Goal: Communication & Community: Ask a question

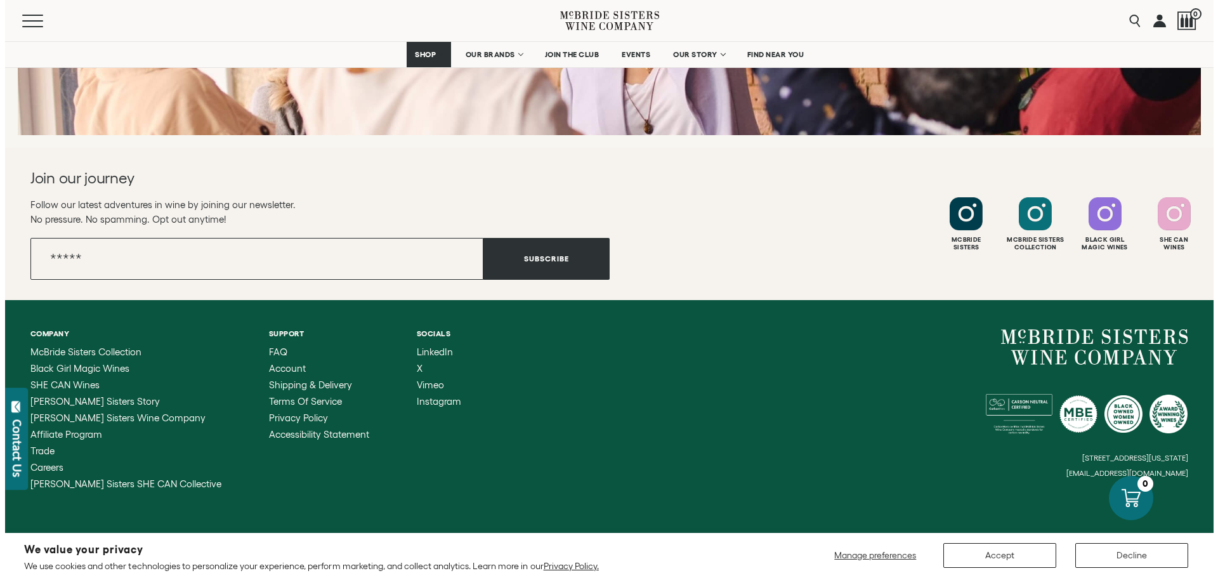
scroll to position [5075, 0]
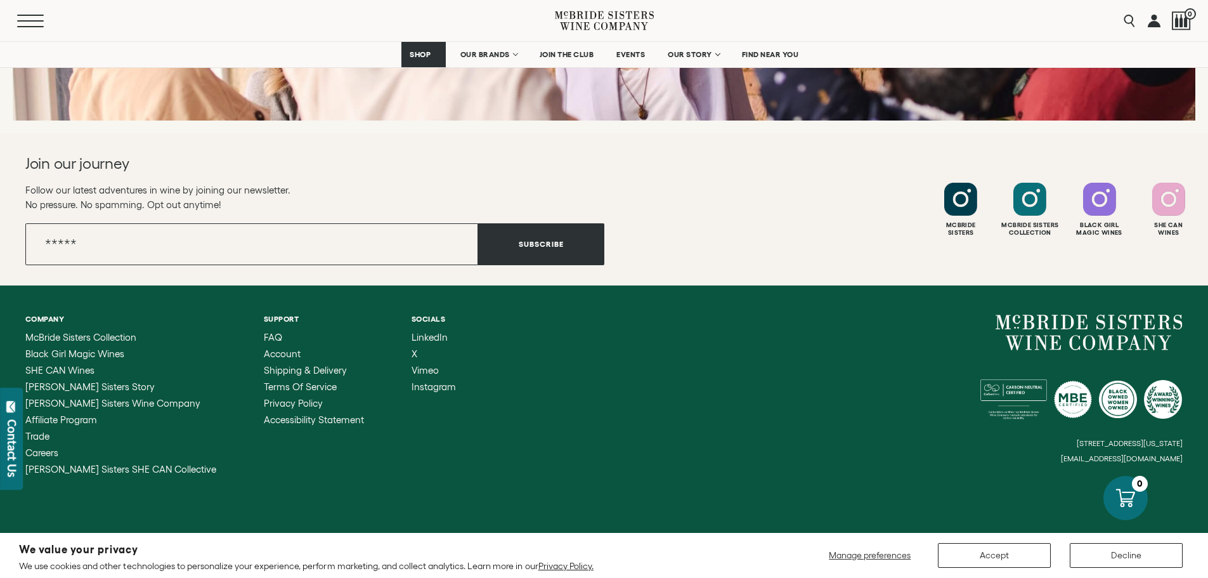
click at [32, 20] on span "Mobile Menu Trigger" at bounding box center [30, 20] width 27 height 1
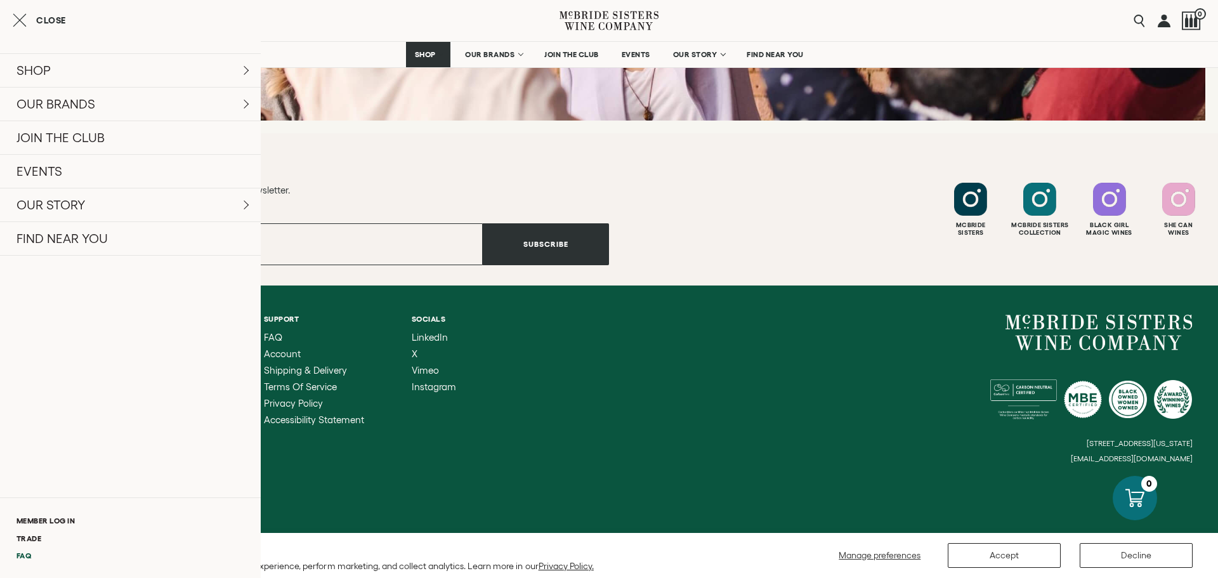
click at [29, 555] on link "FAQ" at bounding box center [130, 555] width 261 height 17
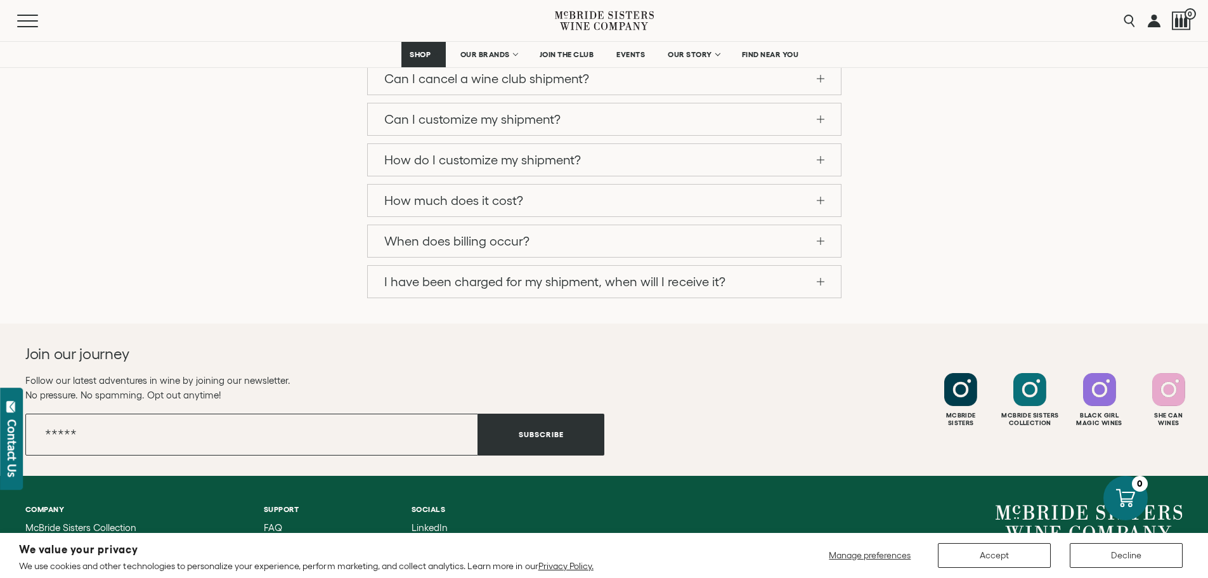
scroll to position [1294, 0]
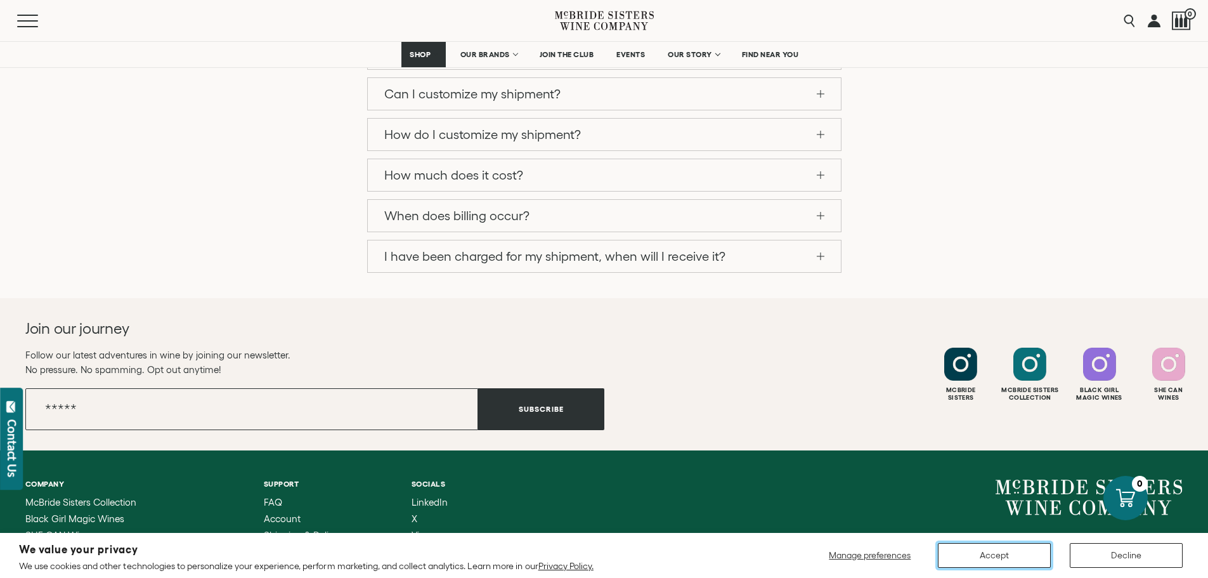
click at [1023, 549] on button "Accept" at bounding box center [994, 555] width 113 height 25
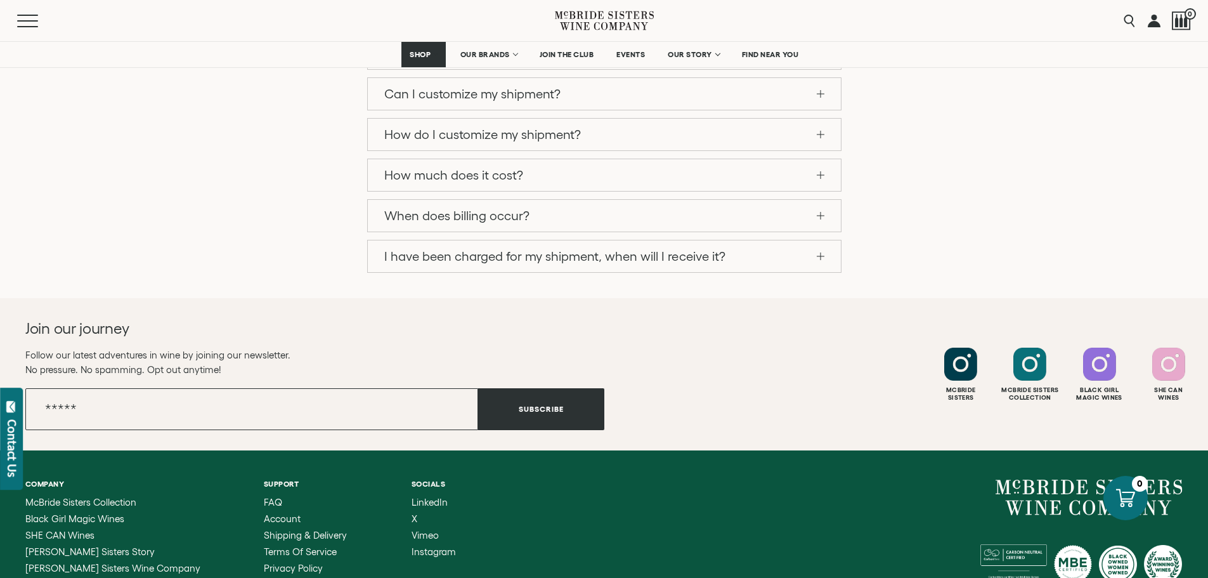
drag, startPoint x: 1186, startPoint y: 439, endPoint x: 1080, endPoint y: 447, distance: 106.3
click at [1080, 450] on div "Company McBride Sisters Collection Black Girl Magic Wines SHE CAN Wines McBride…" at bounding box center [604, 559] width 1208 height 218
drag, startPoint x: 1186, startPoint y: 441, endPoint x: 1088, endPoint y: 441, distance: 97.7
click at [1088, 450] on div "Company McBride Sisters Collection Black Girl Magic Wines SHE CAN Wines McBride…" at bounding box center [604, 559] width 1208 height 218
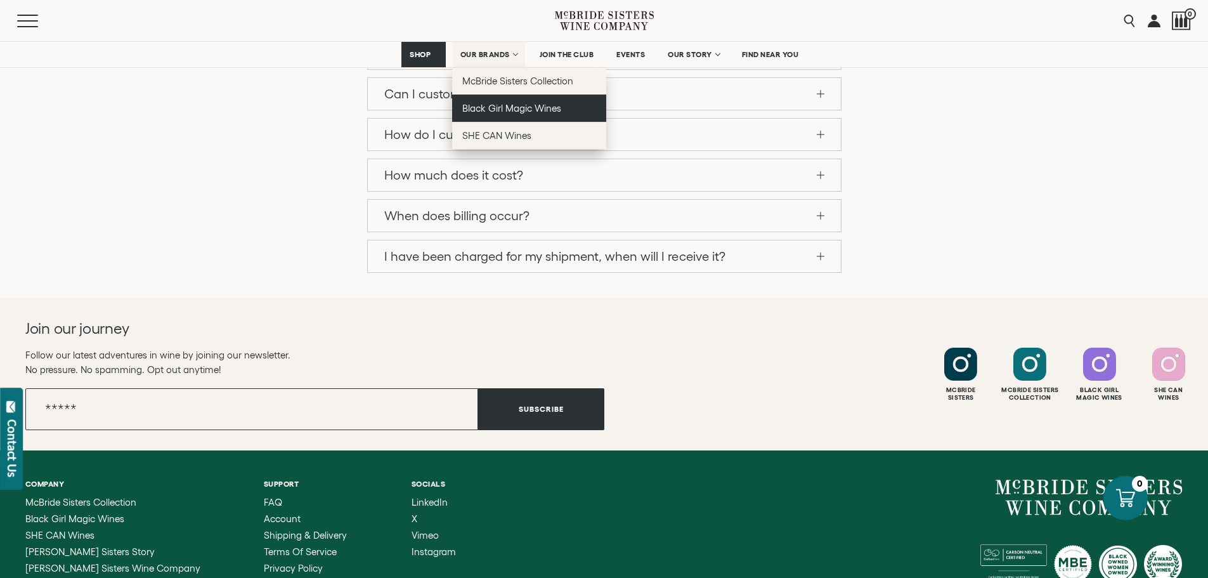
click at [500, 105] on span "Black Girl Magic Wines" at bounding box center [511, 108] width 99 height 11
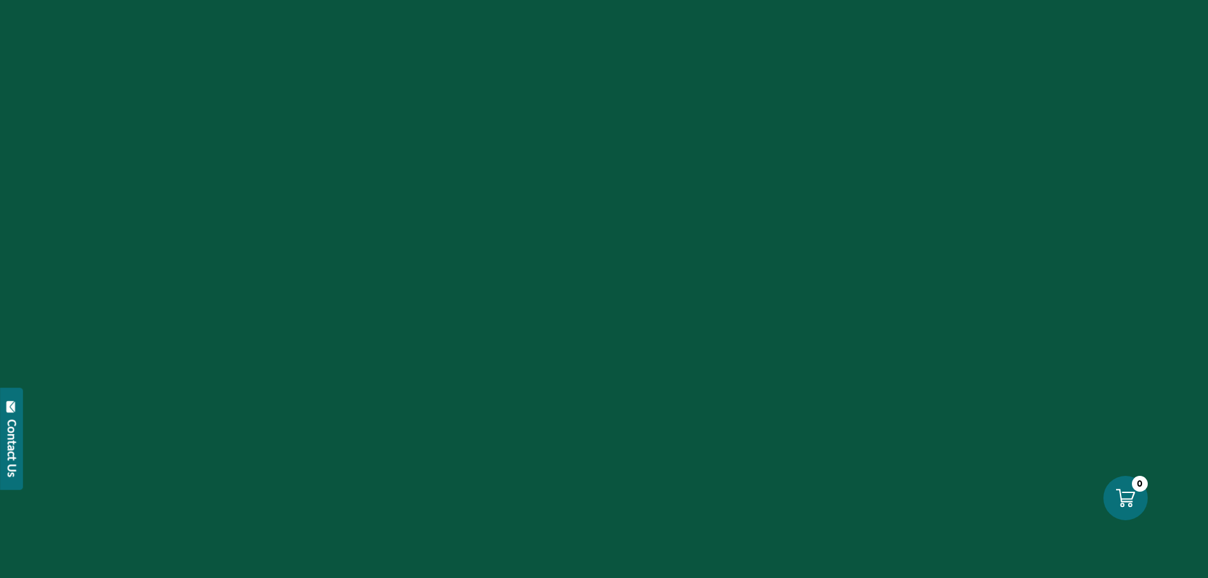
click at [10, 417] on button "Contact Us" at bounding box center [11, 439] width 23 height 102
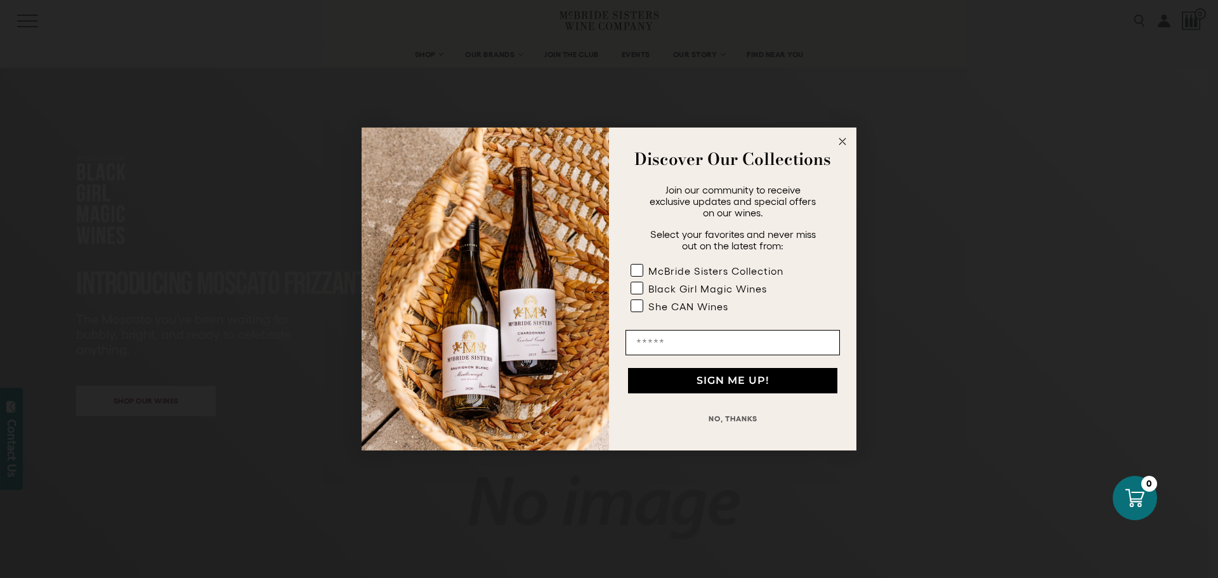
click at [843, 138] on circle "Close dialog" at bounding box center [842, 141] width 15 height 15
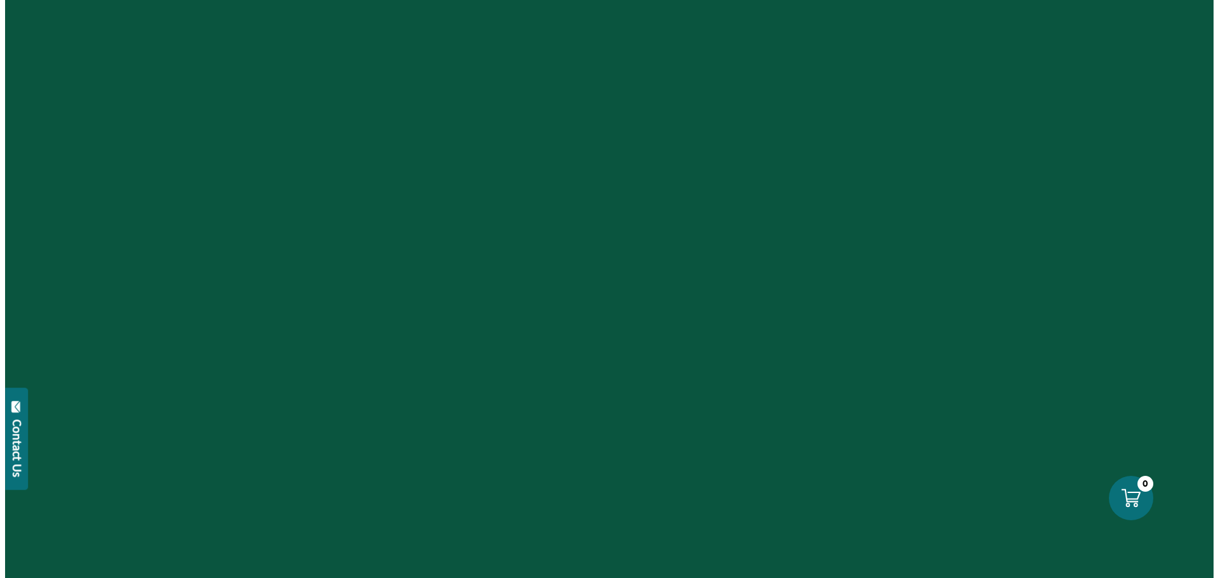
scroll to position [1294, 0]
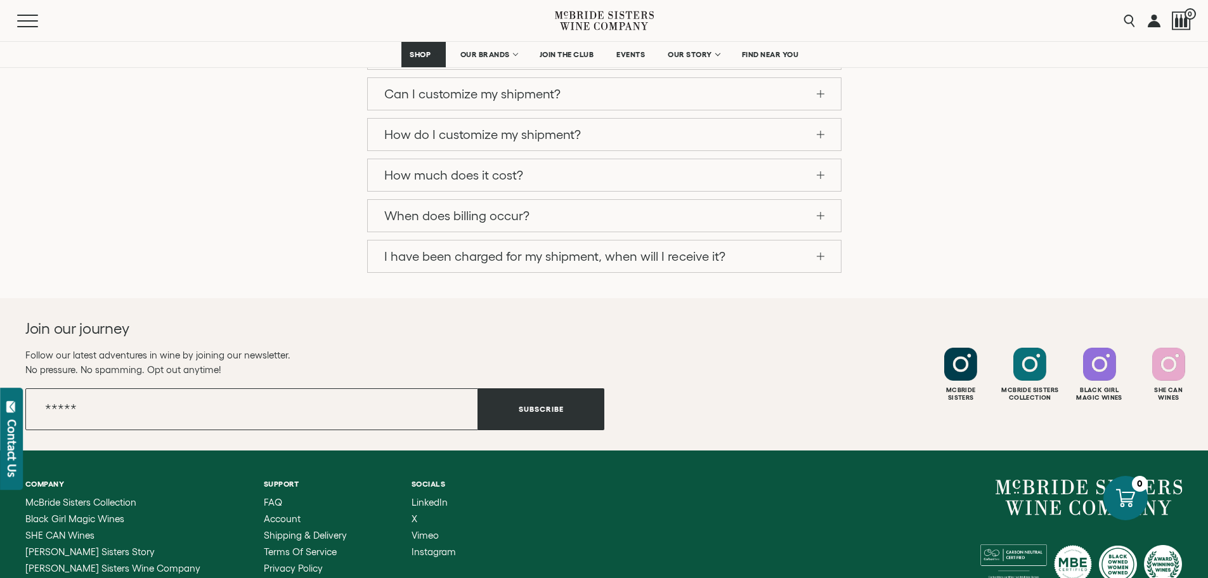
click at [10, 443] on div "Contact Us" at bounding box center [12, 448] width 13 height 58
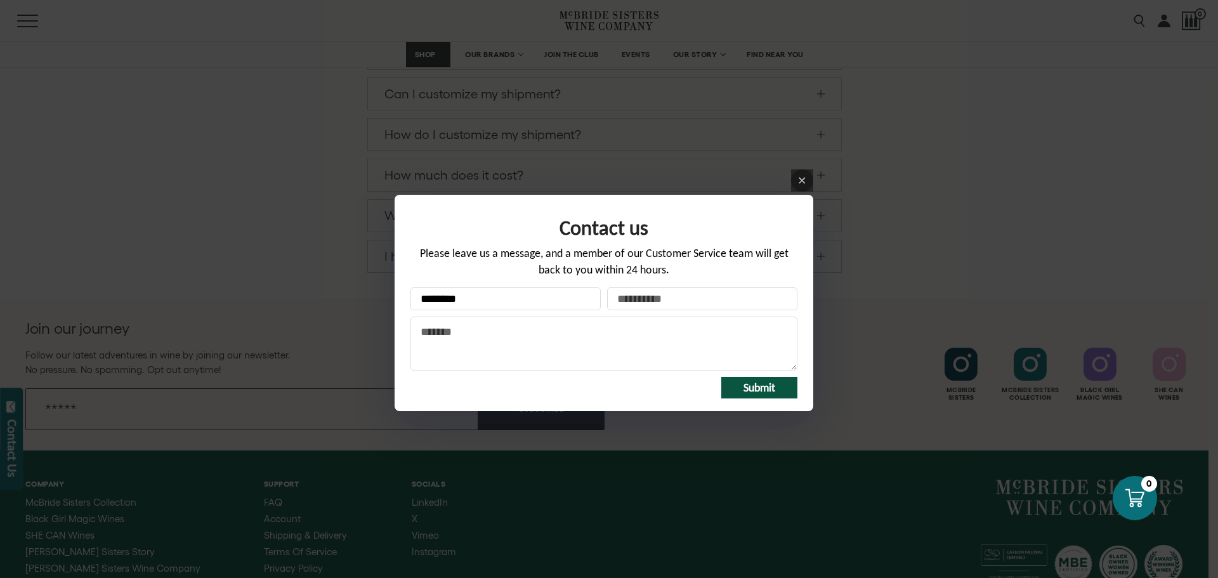
click at [497, 300] on input "********" at bounding box center [505, 298] width 190 height 23
type input "**********"
click at [473, 338] on textarea "Message" at bounding box center [603, 344] width 387 height 54
paste textarea "**********"
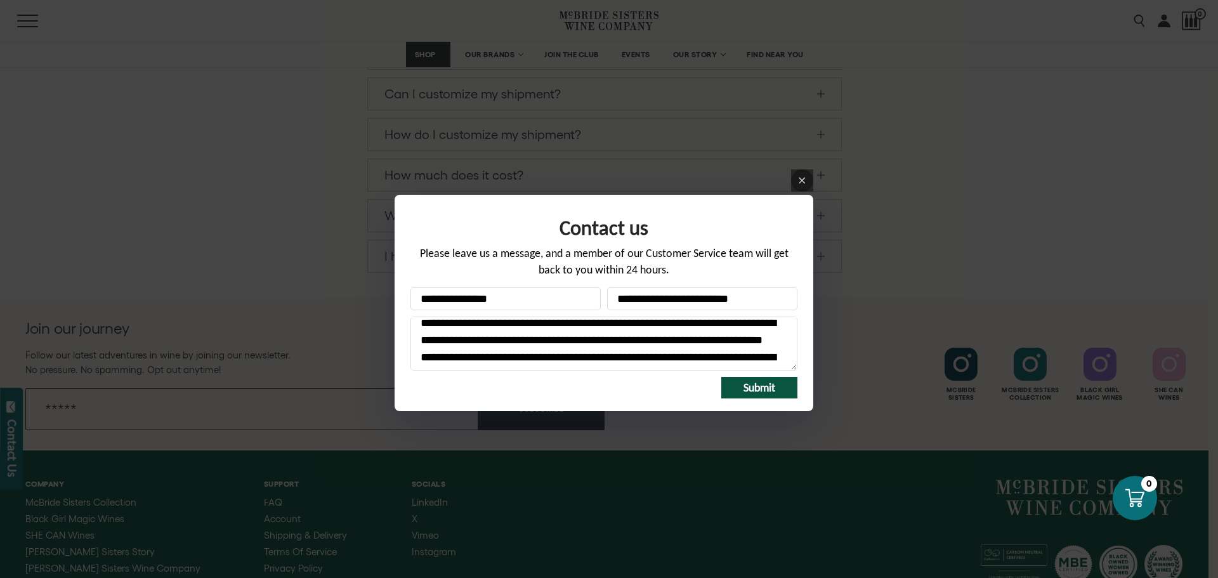
scroll to position [542, 0]
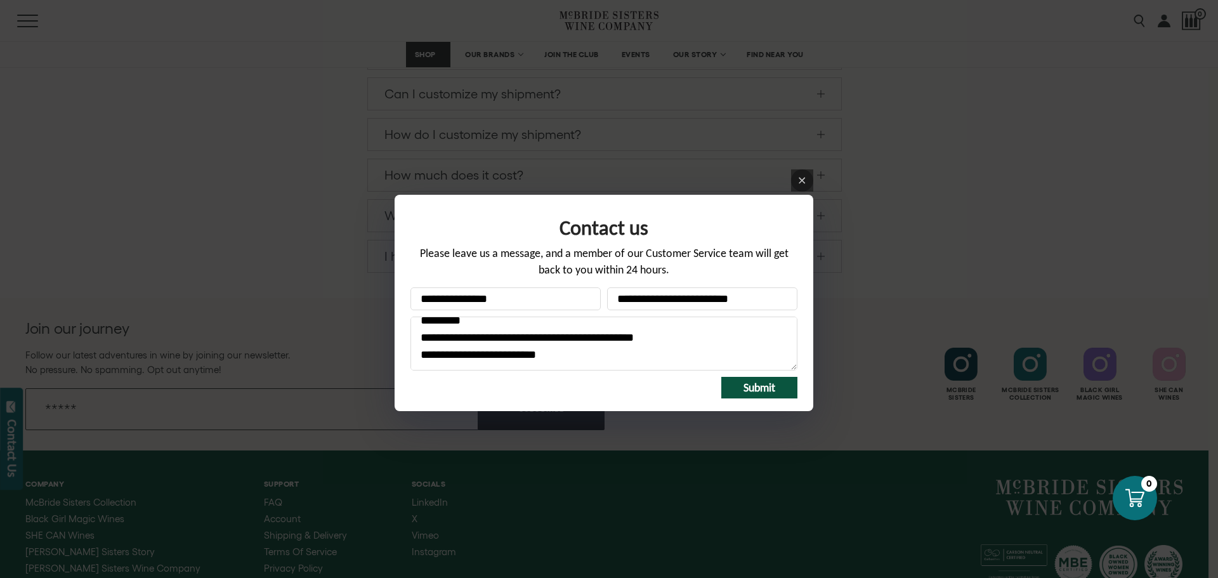
type textarea "**********"
click at [773, 388] on span "Submit" at bounding box center [759, 388] width 32 height 14
